Goal: Task Accomplishment & Management: Use online tool/utility

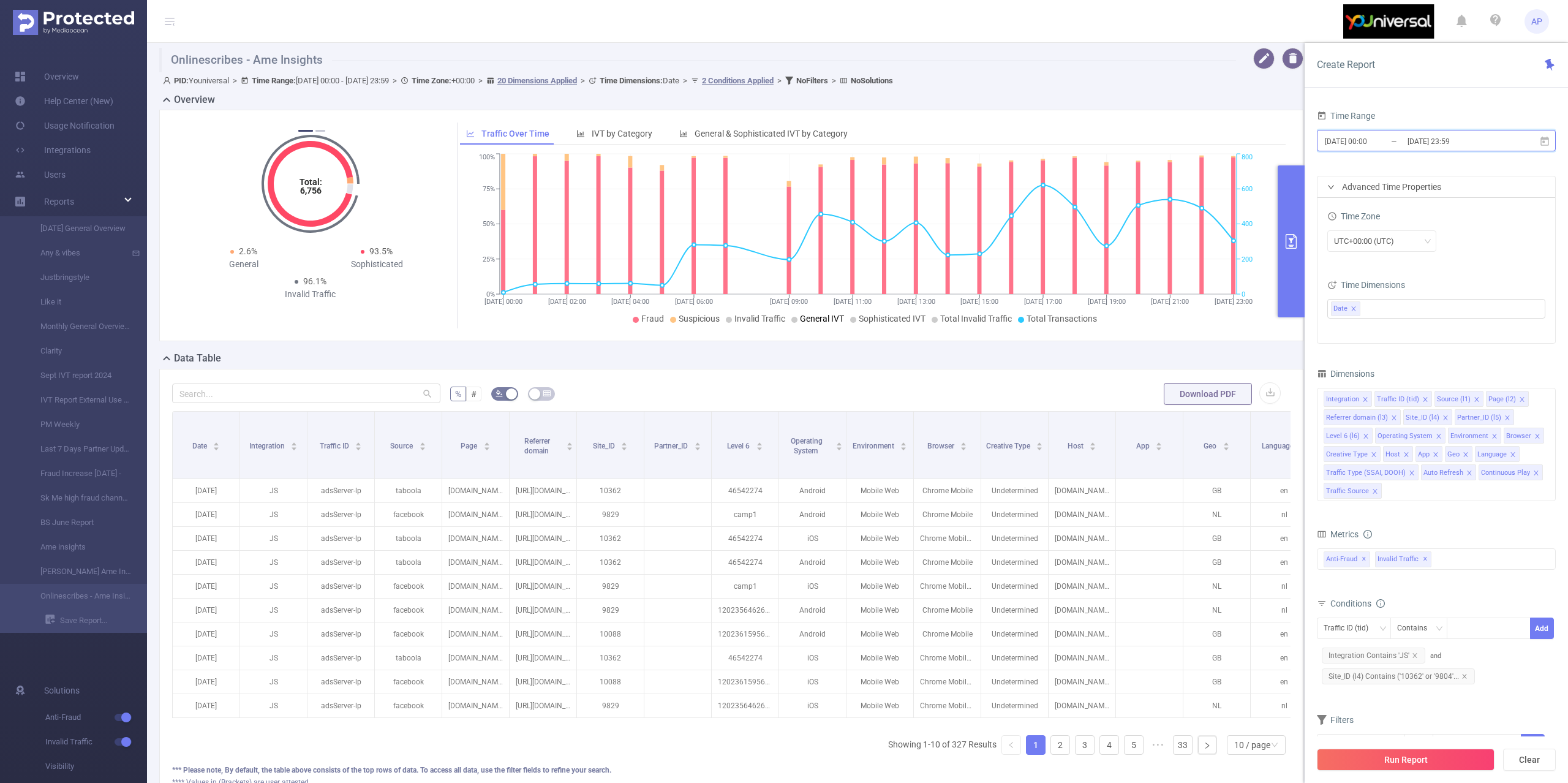
click at [1535, 137] on span "[DATE] 00:00 _ [DATE] 23:59" at bounding box center [1436, 141] width 239 height 21
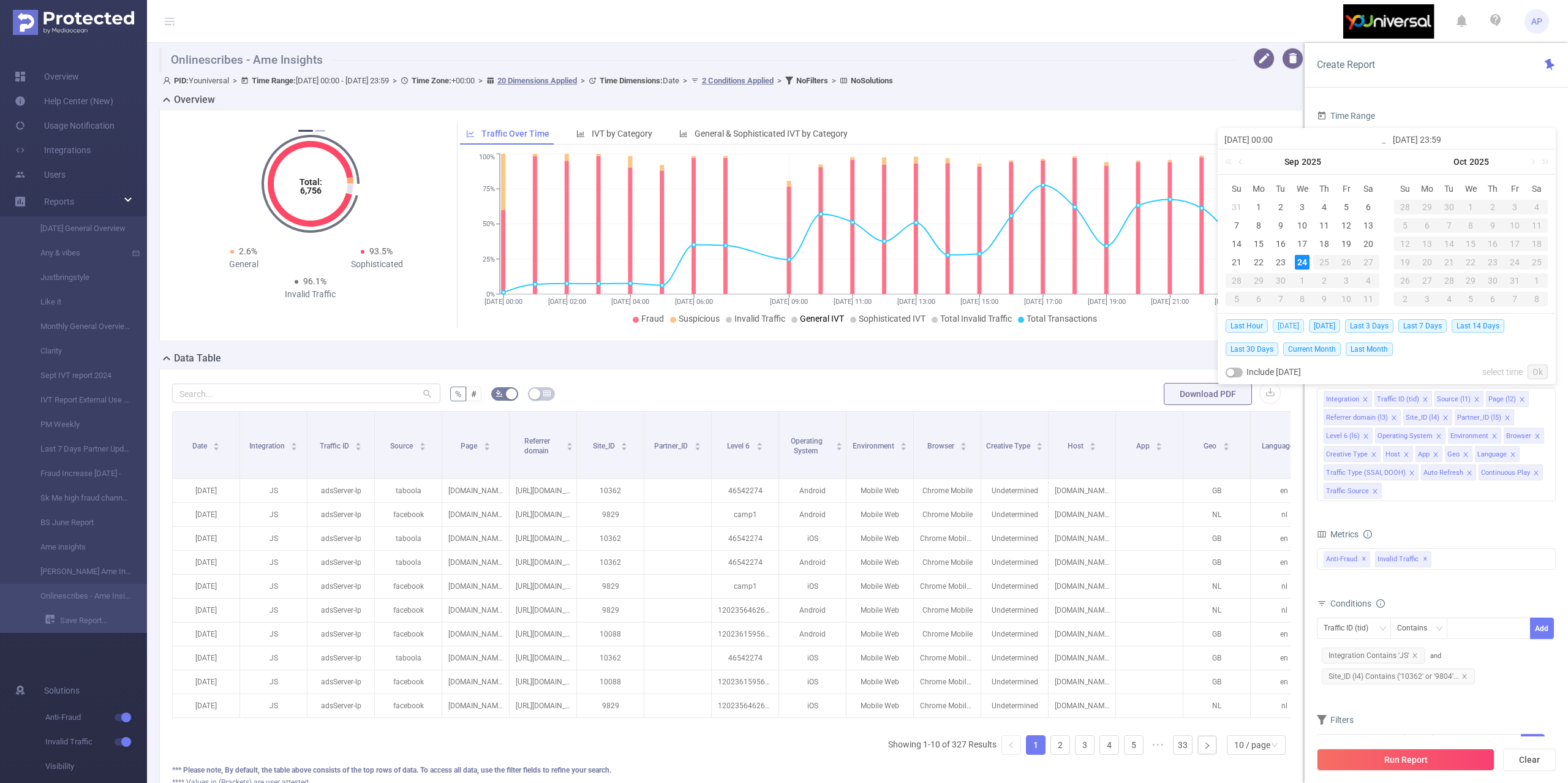
click at [1281, 328] on span "[DATE]" at bounding box center [1288, 325] width 31 height 14
type input "[DATE] 00:00"
type input "[DATE] 23:59"
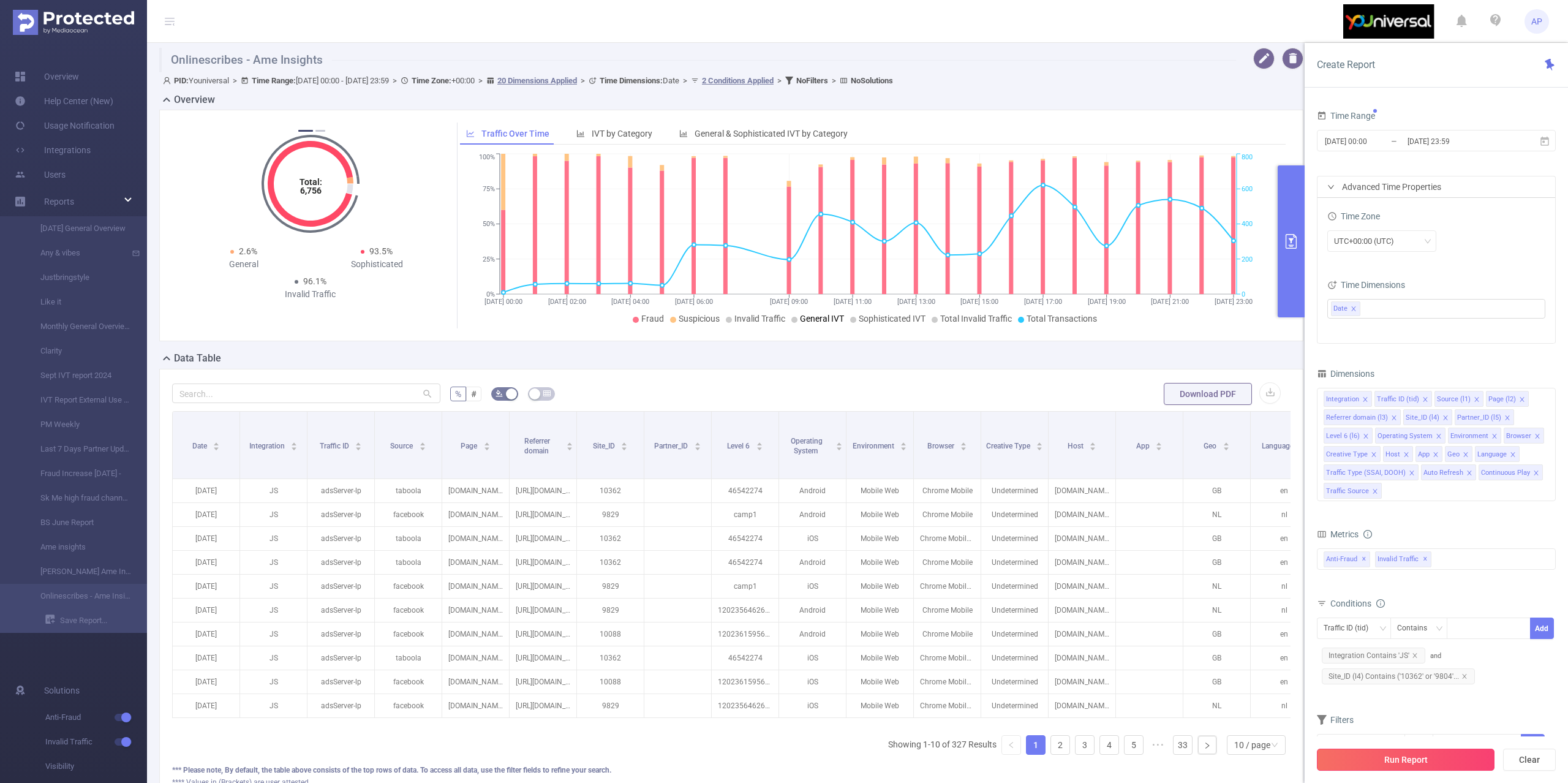
click at [1390, 768] on button "Run Report" at bounding box center [1405, 759] width 178 height 22
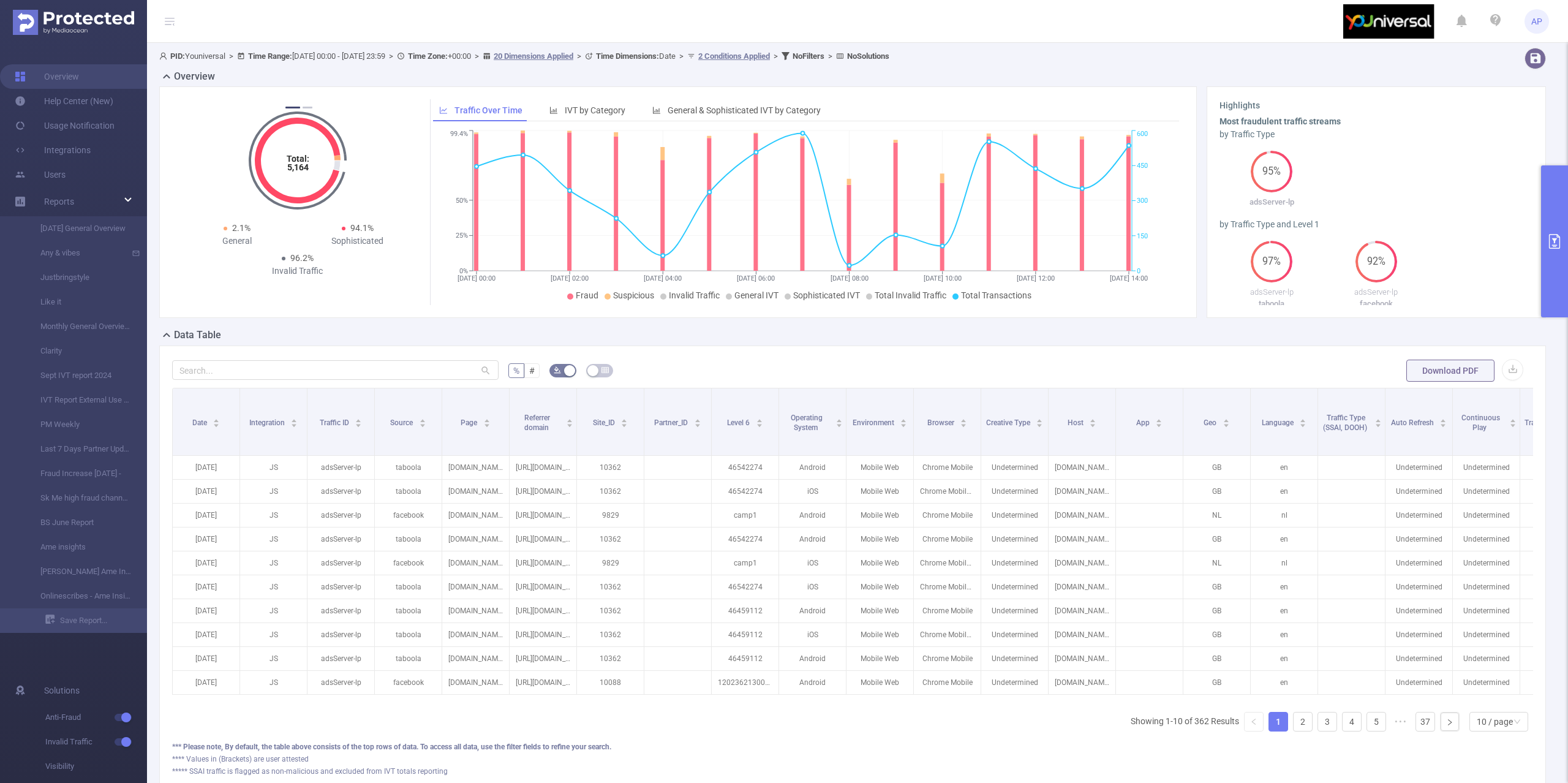
click at [1561, 246] on icon "primary" at bounding box center [1554, 241] width 15 height 15
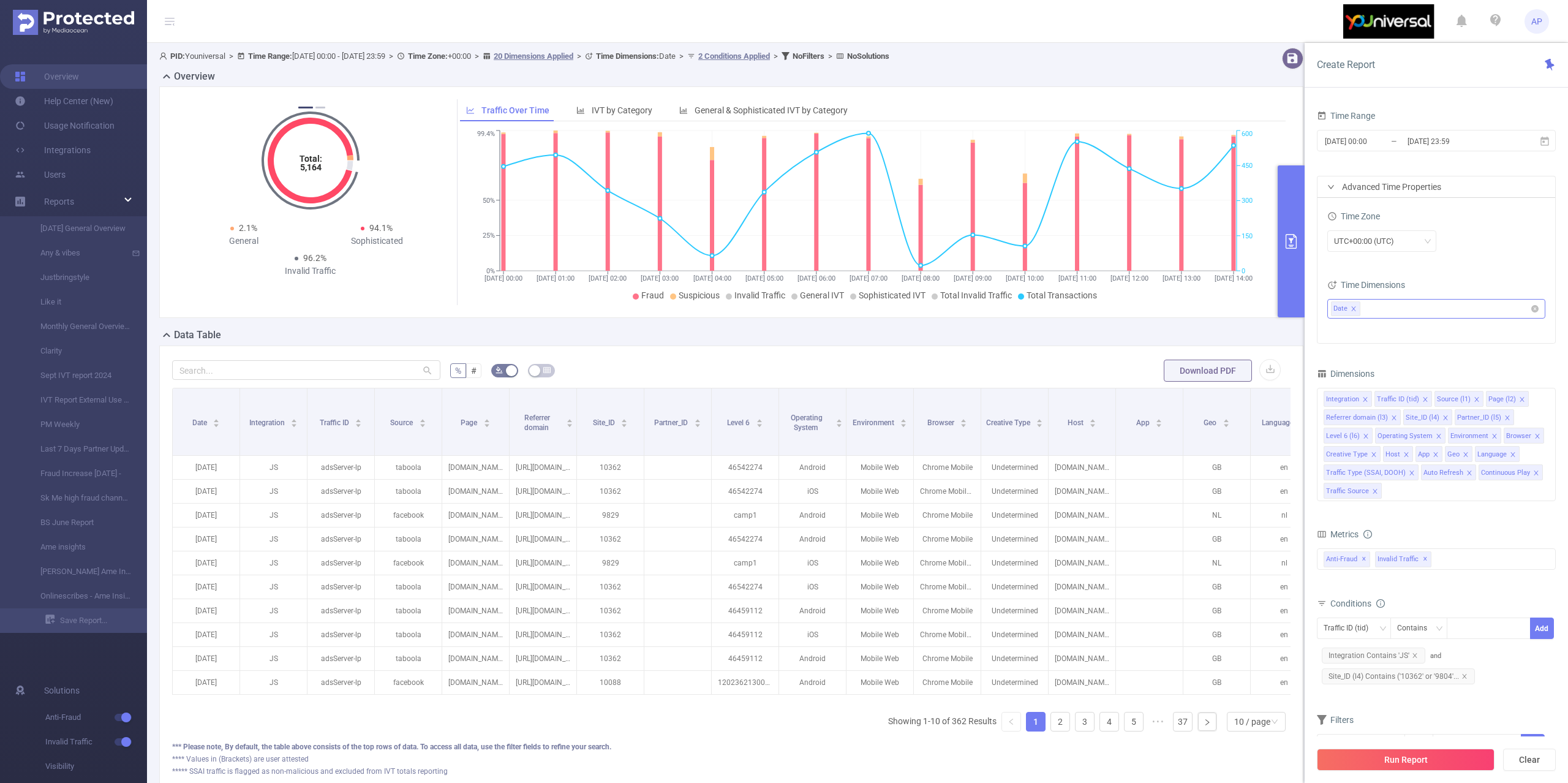
click at [1400, 310] on ul "Date" at bounding box center [1432, 309] width 202 height 19
click at [1353, 371] on span at bounding box center [1350, 375] width 10 height 10
click at [1388, 764] on button "Run Report" at bounding box center [1405, 759] width 178 height 22
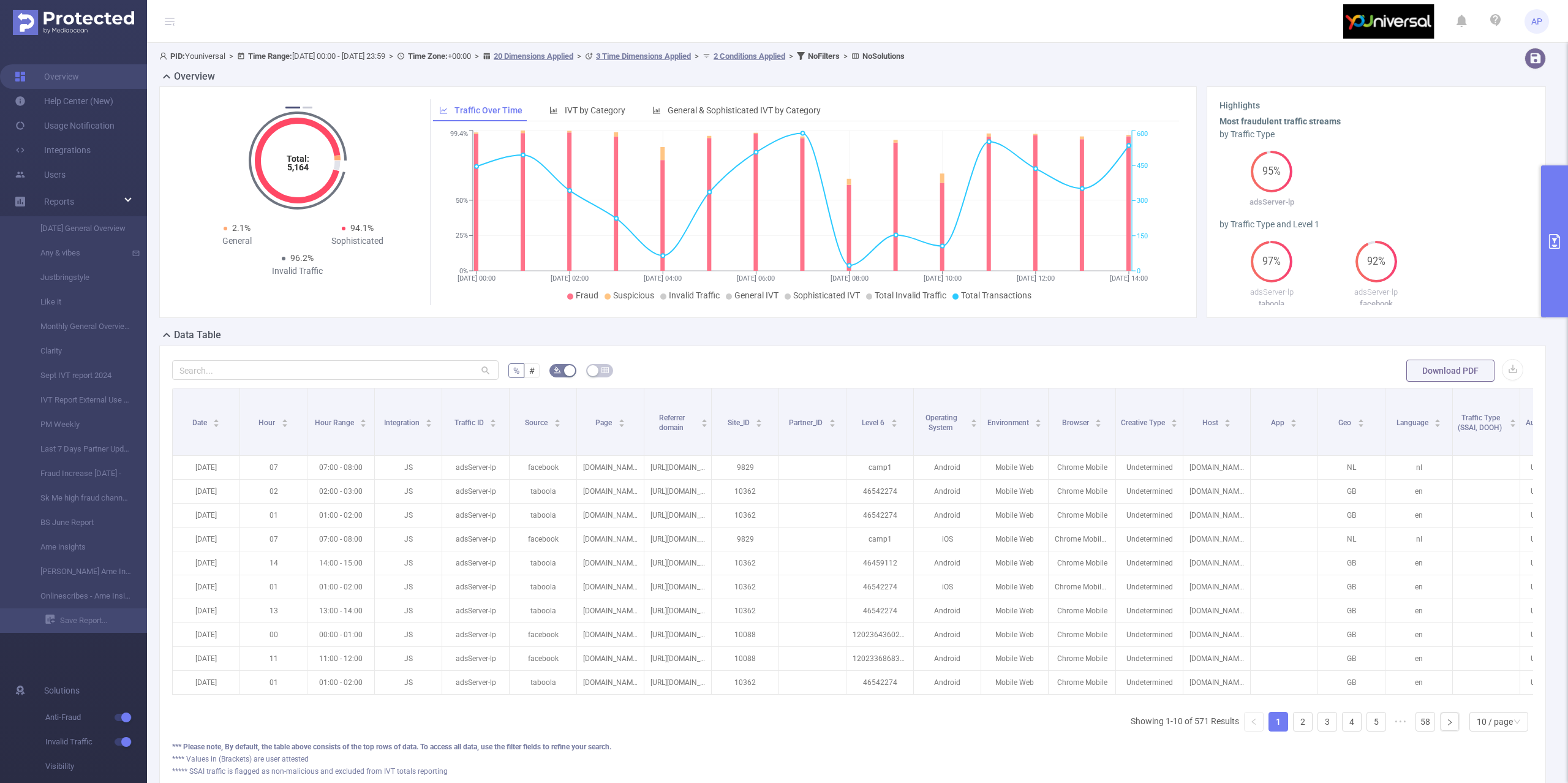
click at [1549, 207] on button "primary" at bounding box center [1554, 241] width 27 height 152
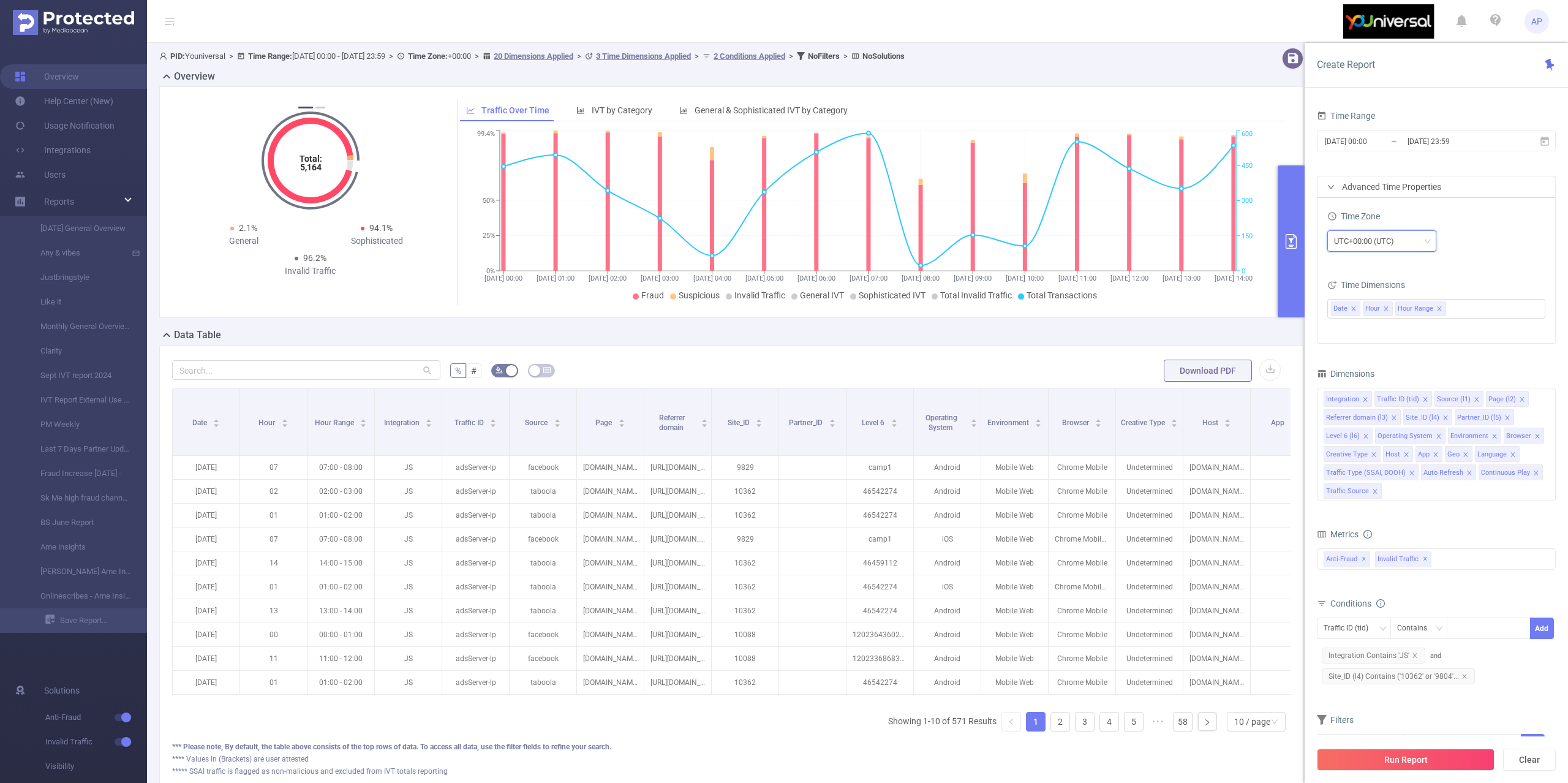
click at [1415, 248] on div "UTC+00:00 (UTC)" at bounding box center [1382, 241] width 96 height 20
click at [1372, 319] on li "UTC+02:00" at bounding box center [1382, 316] width 109 height 19
click at [1397, 764] on button "Run Report" at bounding box center [1405, 759] width 178 height 22
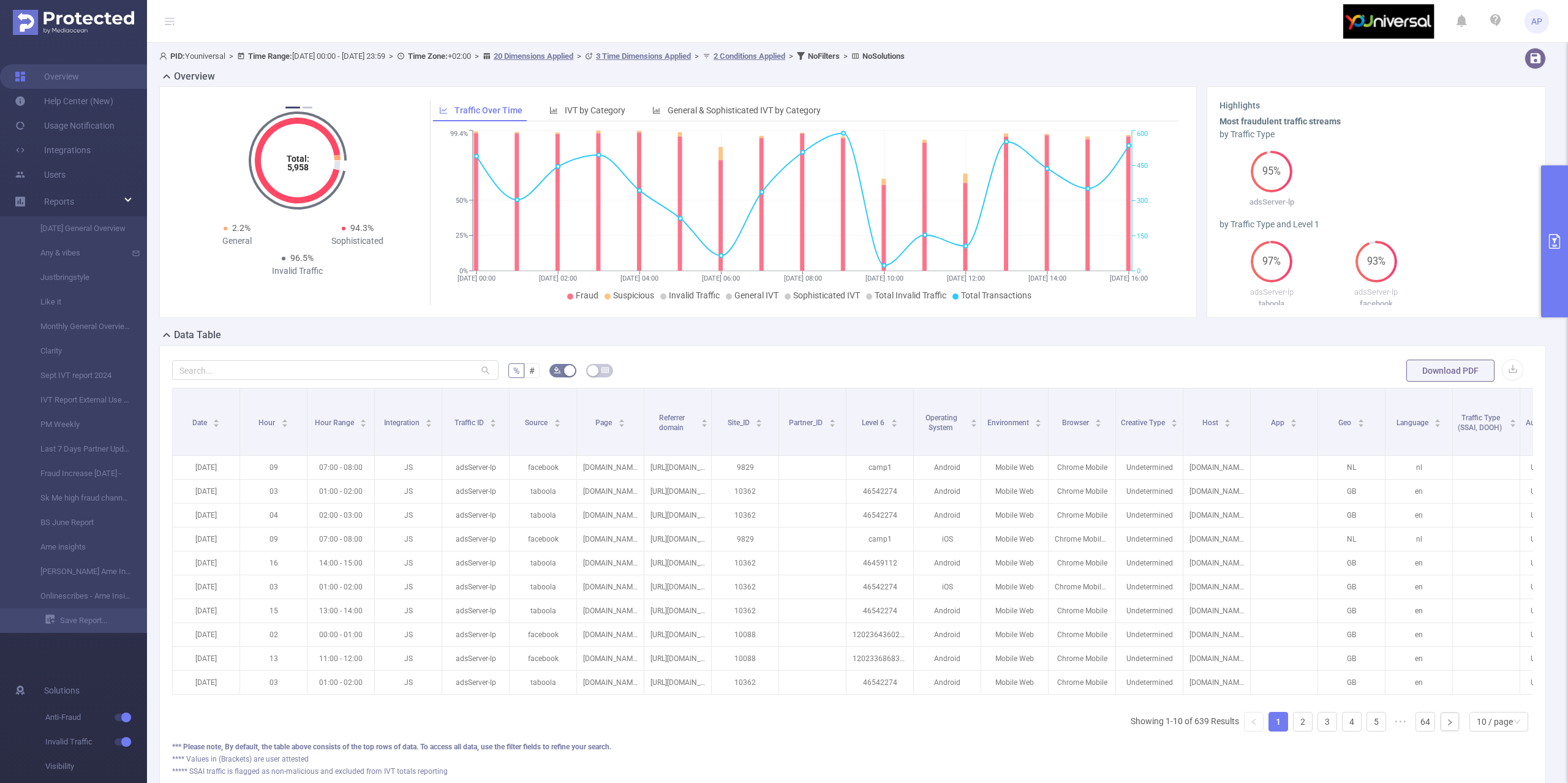
click at [1557, 212] on button "primary" at bounding box center [1554, 241] width 27 height 152
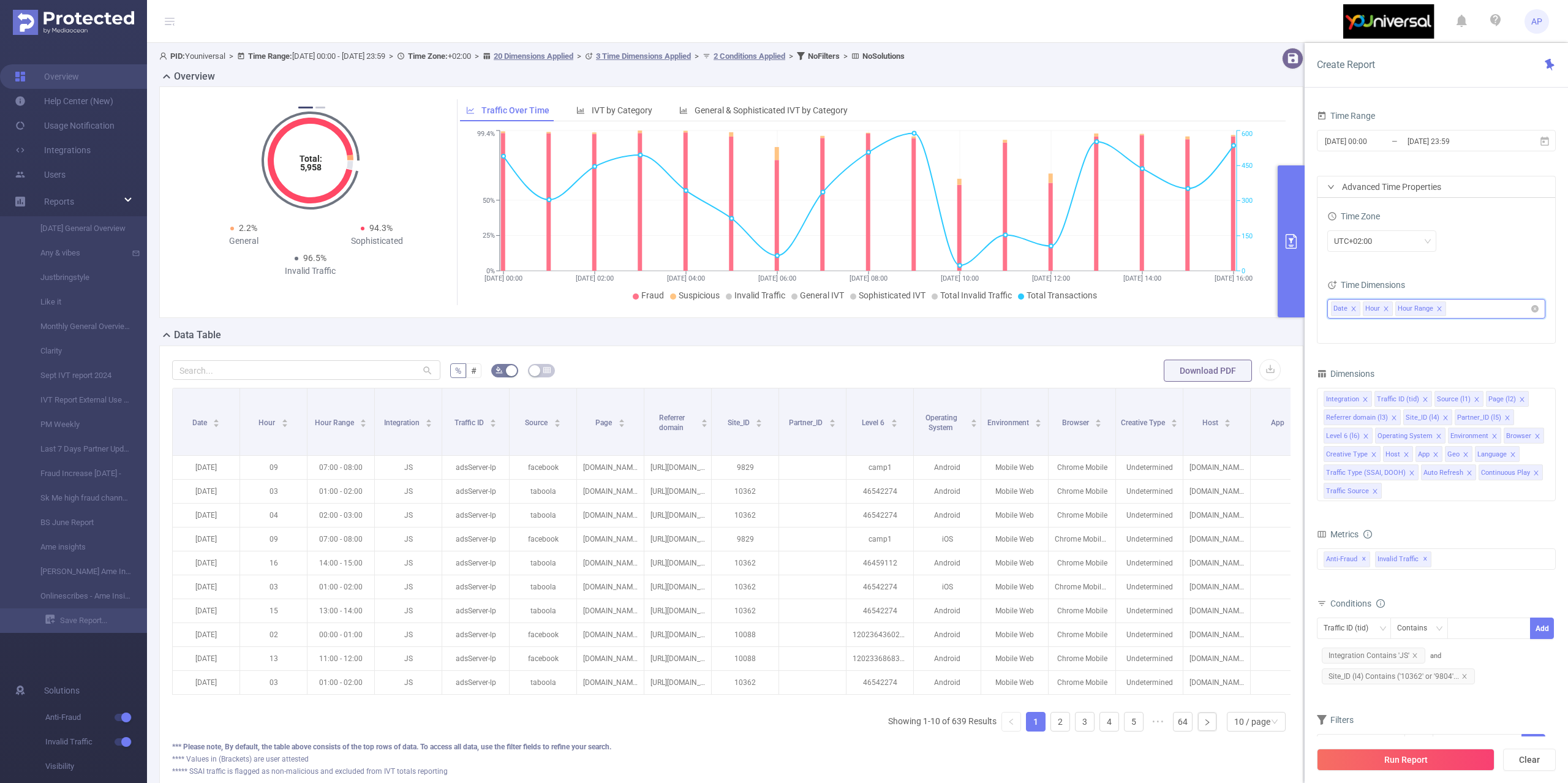
click at [1442, 313] on icon "icon: close" at bounding box center [1440, 309] width 6 height 7
click at [1417, 763] on button "Run Report" at bounding box center [1405, 759] width 178 height 22
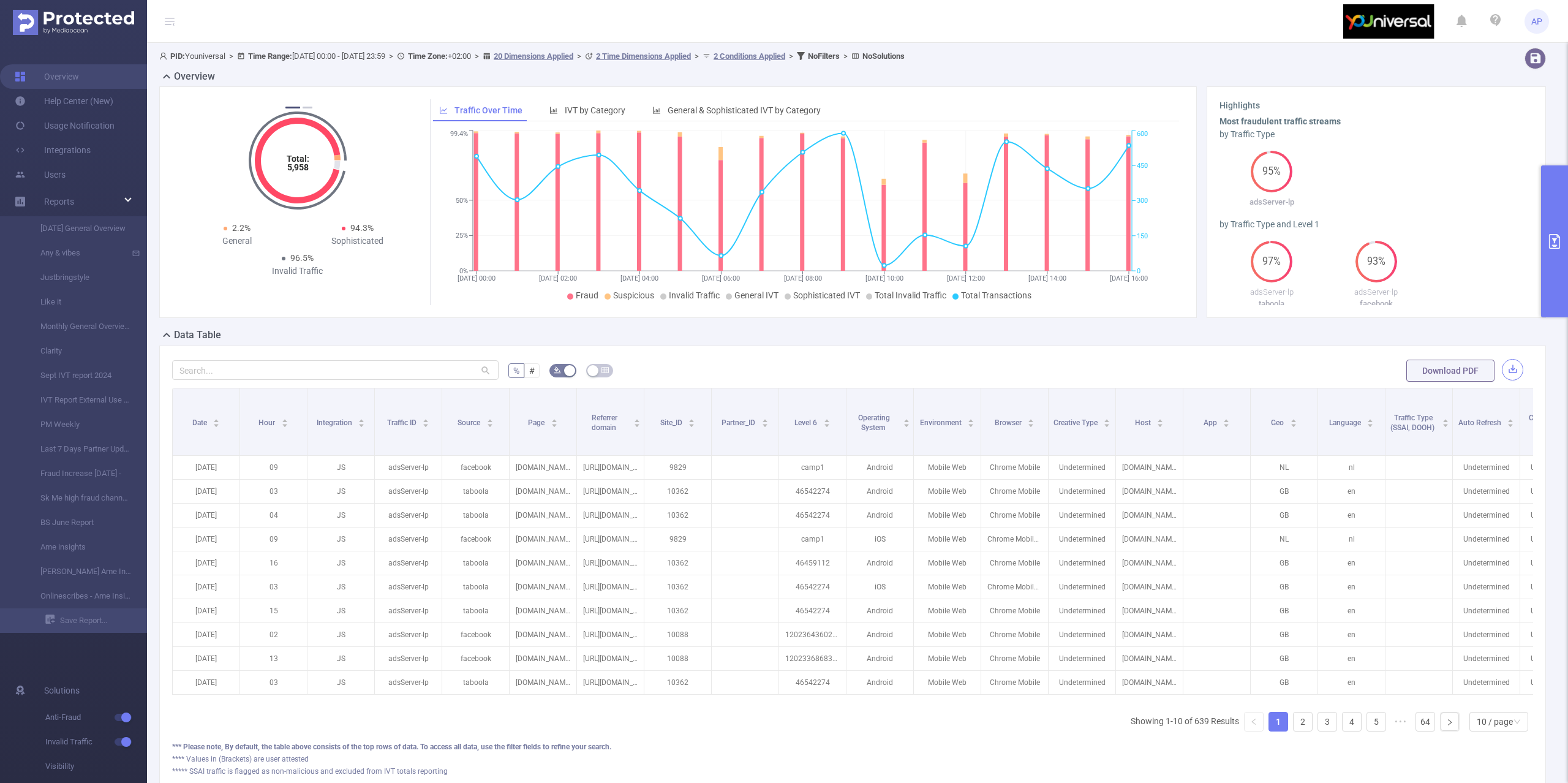
click at [1502, 368] on button "button" at bounding box center [1513, 370] width 21 height 21
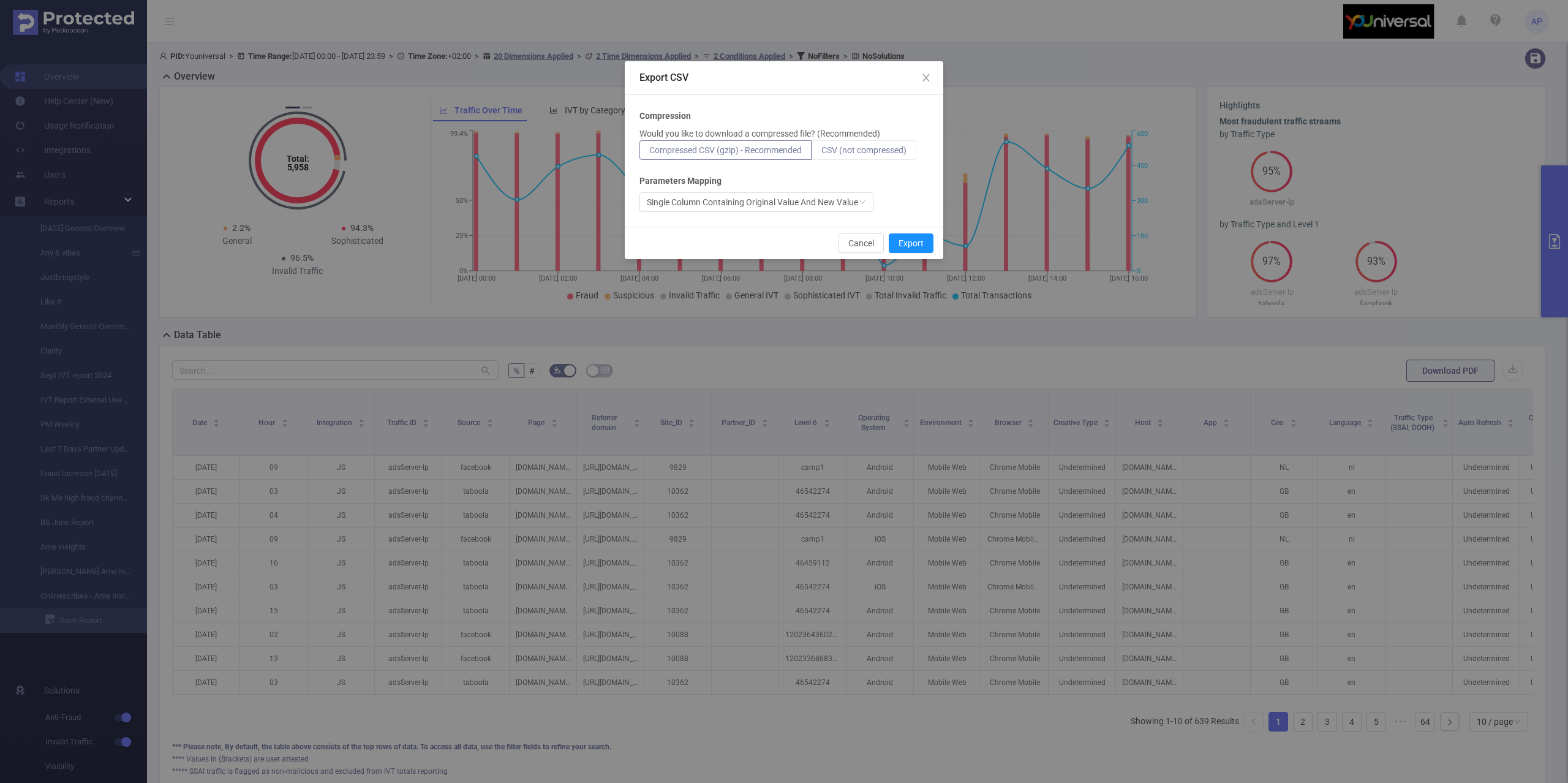
click at [887, 148] on span "CSV (not compressed)" at bounding box center [864, 151] width 85 height 10
click at [822, 153] on input "CSV (not compressed)" at bounding box center [822, 153] width 0 height 0
click at [920, 241] on button "Export" at bounding box center [911, 243] width 45 height 19
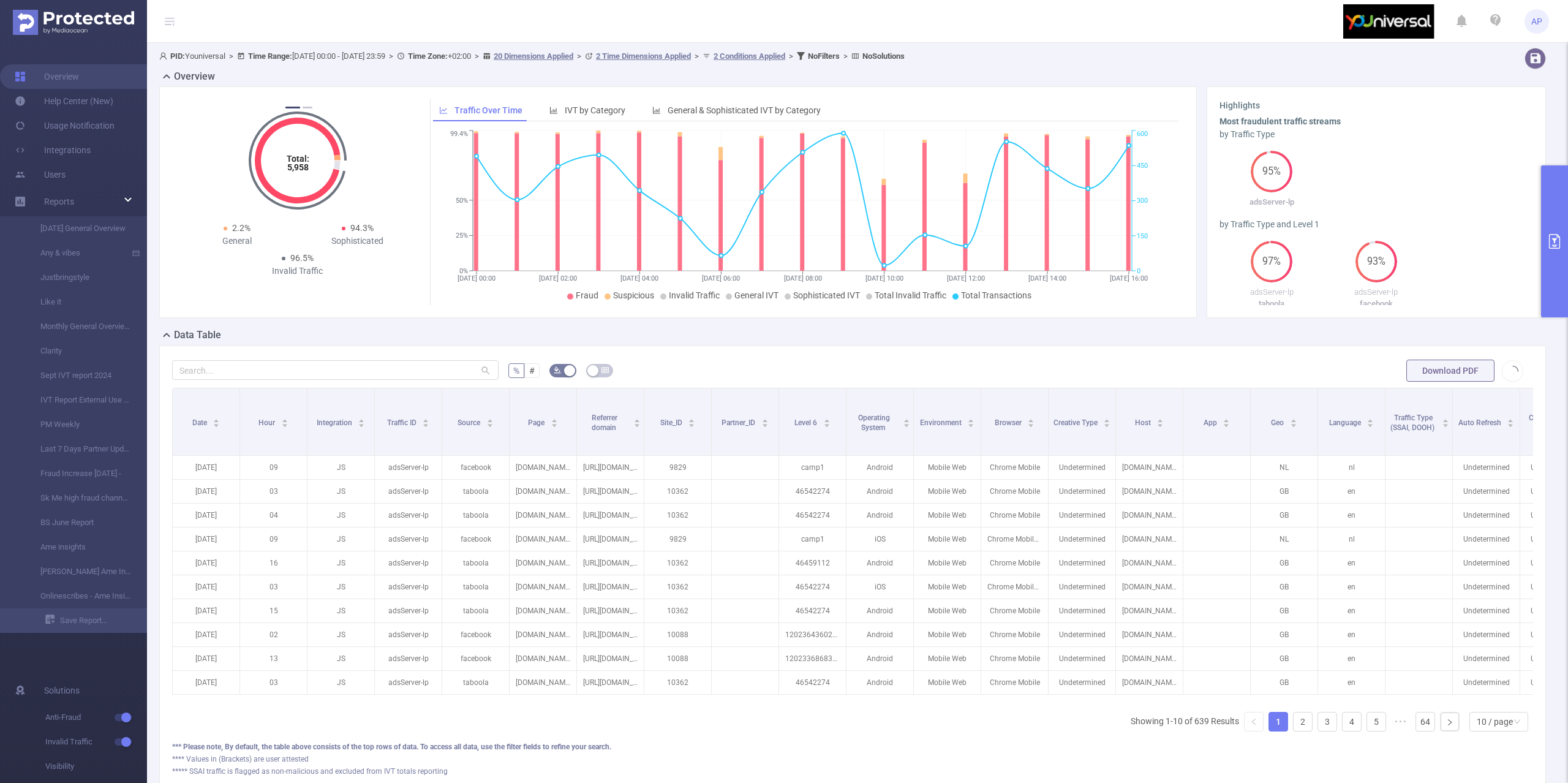
click at [1563, 184] on button "primary" at bounding box center [1554, 241] width 27 height 152
